Goal: Task Accomplishment & Management: Manage account settings

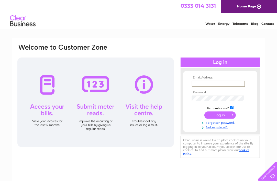
type input "[PERSON_NAME][EMAIL_ADDRESS][DOMAIN_NAME]"
click at [219, 117] on input "submit" at bounding box center [219, 114] width 31 height 7
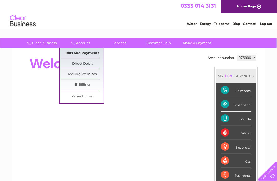
click at [73, 52] on link "Bills and Payments" at bounding box center [82, 53] width 42 height 10
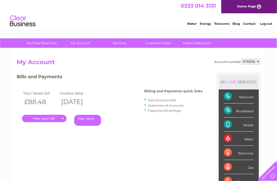
click at [33, 117] on link "." at bounding box center [44, 118] width 44 height 7
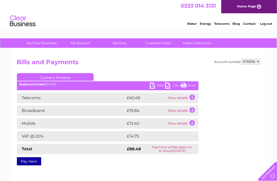
click at [152, 85] on link "PDF" at bounding box center [157, 86] width 15 height 7
